Goal: Transaction & Acquisition: Book appointment/travel/reservation

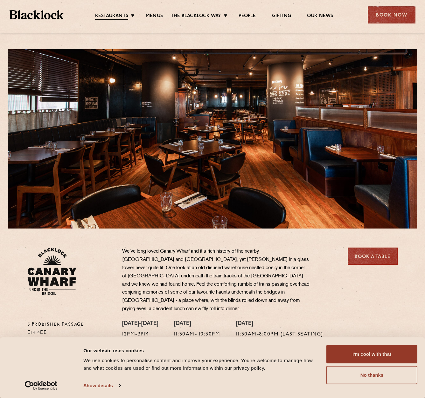
click at [129, 16] on li "Restaurants [GEOGRAPHIC_DATA] [GEOGRAPHIC_DATA] [GEOGRAPHIC_DATA] [GEOGRAPHIC_D…" at bounding box center [116, 16] width 43 height 7
click at [0, 0] on link "Canary Wharf" at bounding box center [0, 0] width 0 height 0
click at [402, 11] on div "Book Now" at bounding box center [391, 14] width 48 height 17
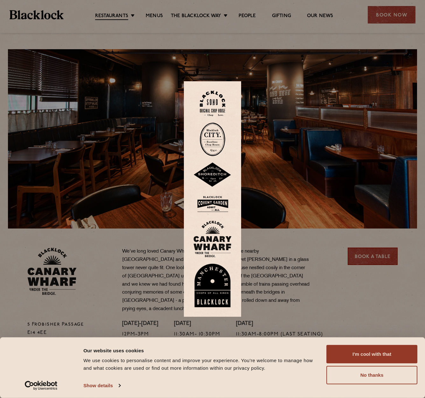
click at [290, 24] on div at bounding box center [212, 199] width 425 height 398
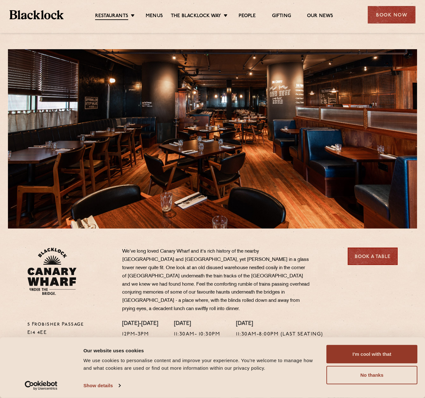
click at [392, 14] on div "Book Now" at bounding box center [391, 14] width 48 height 17
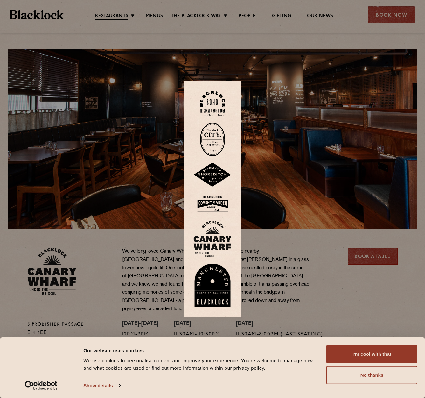
click at [362, 351] on button "I'm cool with that" at bounding box center [371, 354] width 91 height 18
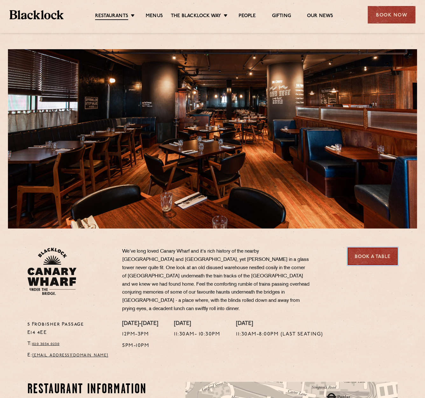
click at [371, 264] on link "Book a Table" at bounding box center [372, 256] width 50 height 17
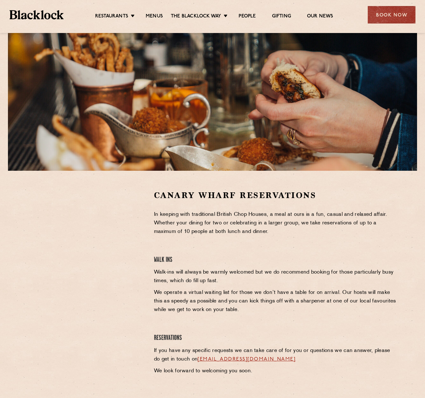
scroll to position [64, 0]
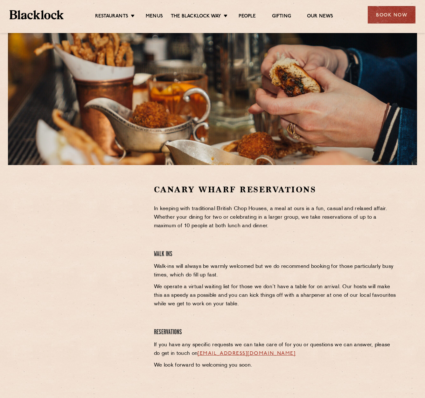
click at [132, 17] on li "Restaurants Soho City Shoreditch Covent Garden Canary Wharf Manchester Birmingh…" at bounding box center [116, 16] width 43 height 6
click at [0, 0] on link "Canary Wharf" at bounding box center [0, 0] width 0 height 0
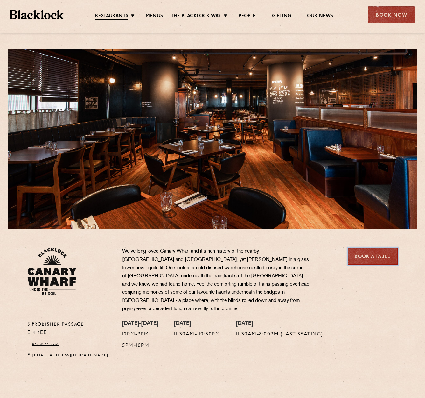
click at [360, 255] on link "Book a Table" at bounding box center [372, 256] width 50 height 17
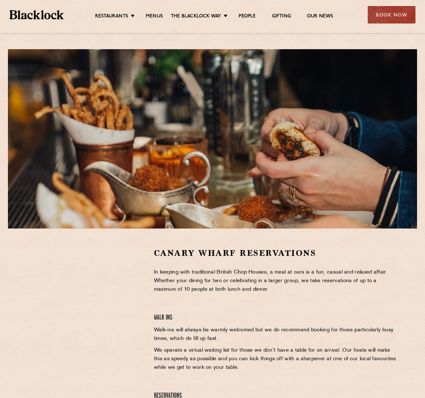
click at [247, 16] on link "People" at bounding box center [246, 16] width 17 height 6
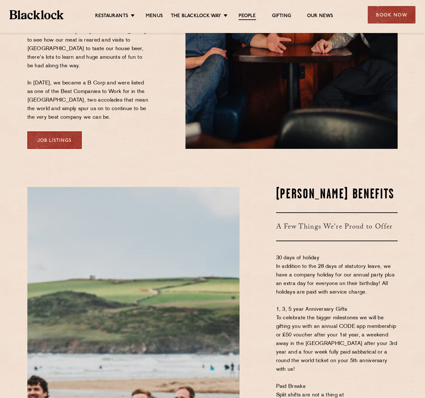
scroll to position [80, 0]
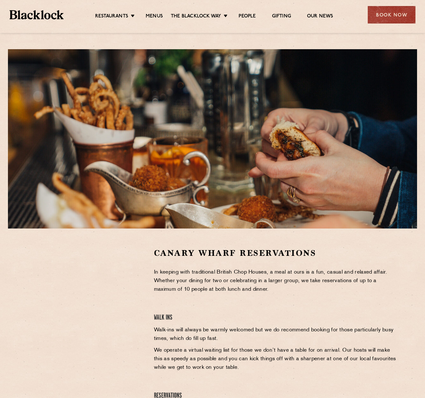
click at [131, 15] on li "Restaurants Soho City Shoreditch Covent Garden Canary Wharf Manchester Birmingh…" at bounding box center [116, 16] width 43 height 6
click at [0, 0] on link "Canary Wharf" at bounding box center [0, 0] width 0 height 0
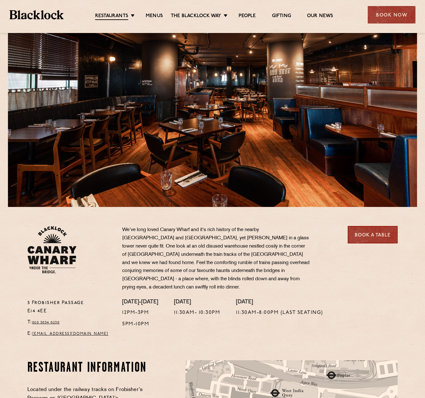
scroll to position [127, 0]
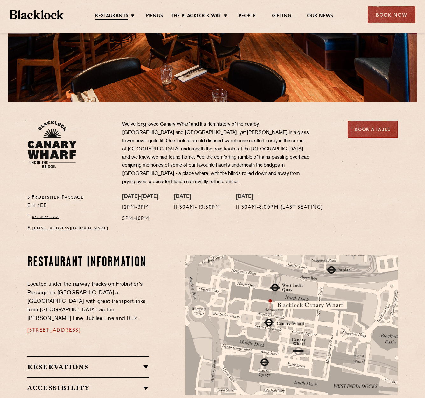
click at [146, 364] on h2 "Reservations" at bounding box center [88, 368] width 122 height 8
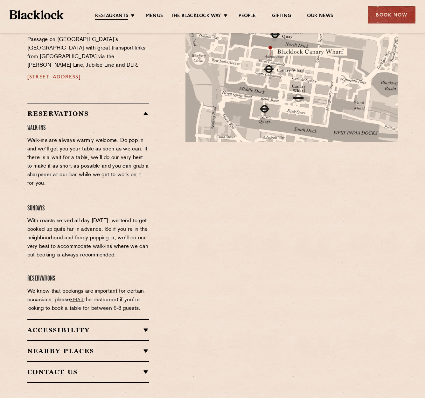
scroll to position [381, 0]
click at [74, 297] on link "email" at bounding box center [77, 299] width 14 height 5
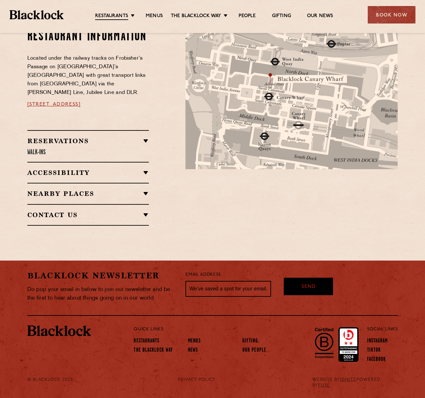
scroll to position [324, 0]
